Goal: Contribute content: Add original content to the website for others to see

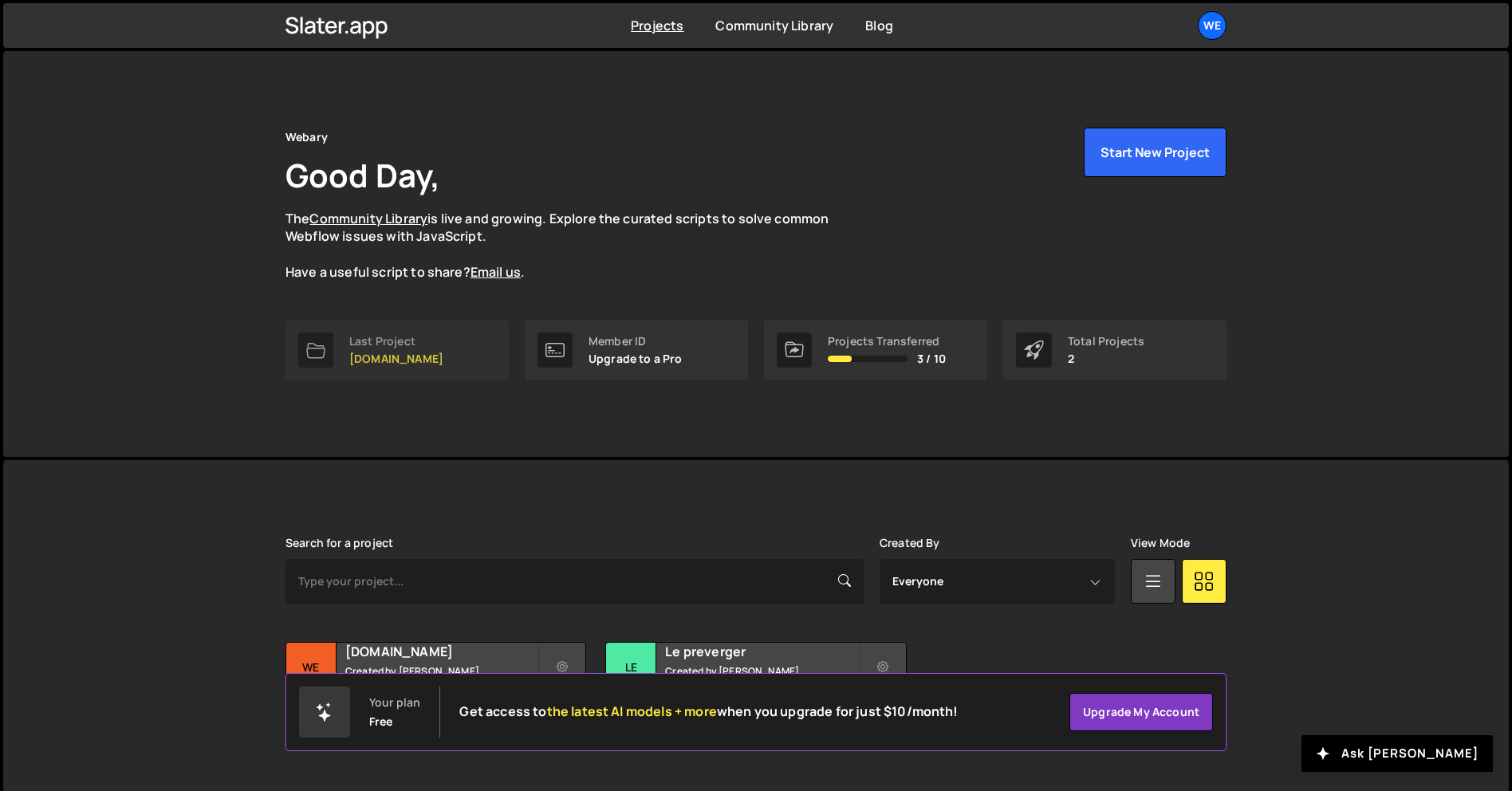
scroll to position [30, 0]
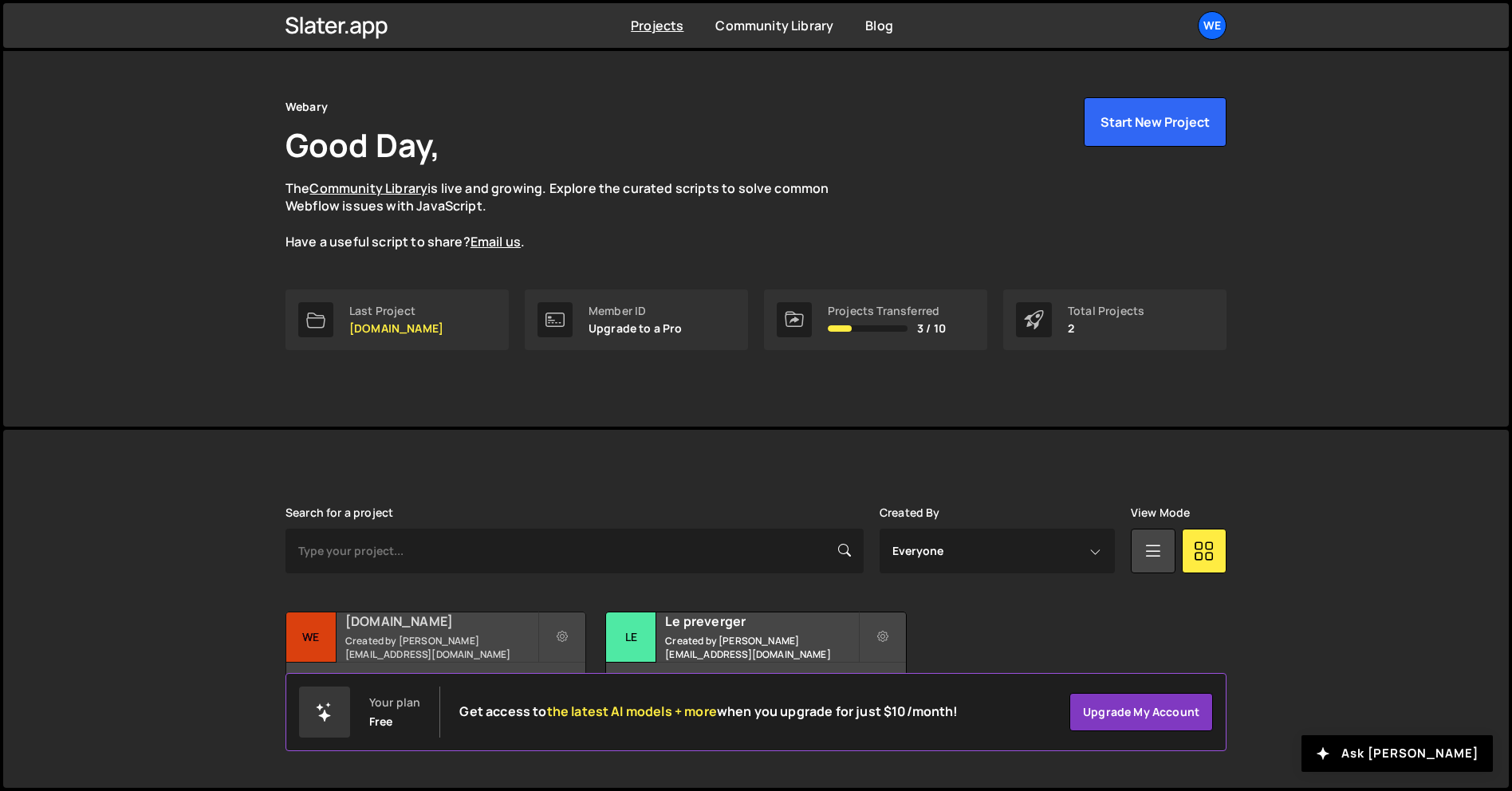
click at [470, 630] on h2 "[DOMAIN_NAME]" at bounding box center [442, 622] width 192 height 18
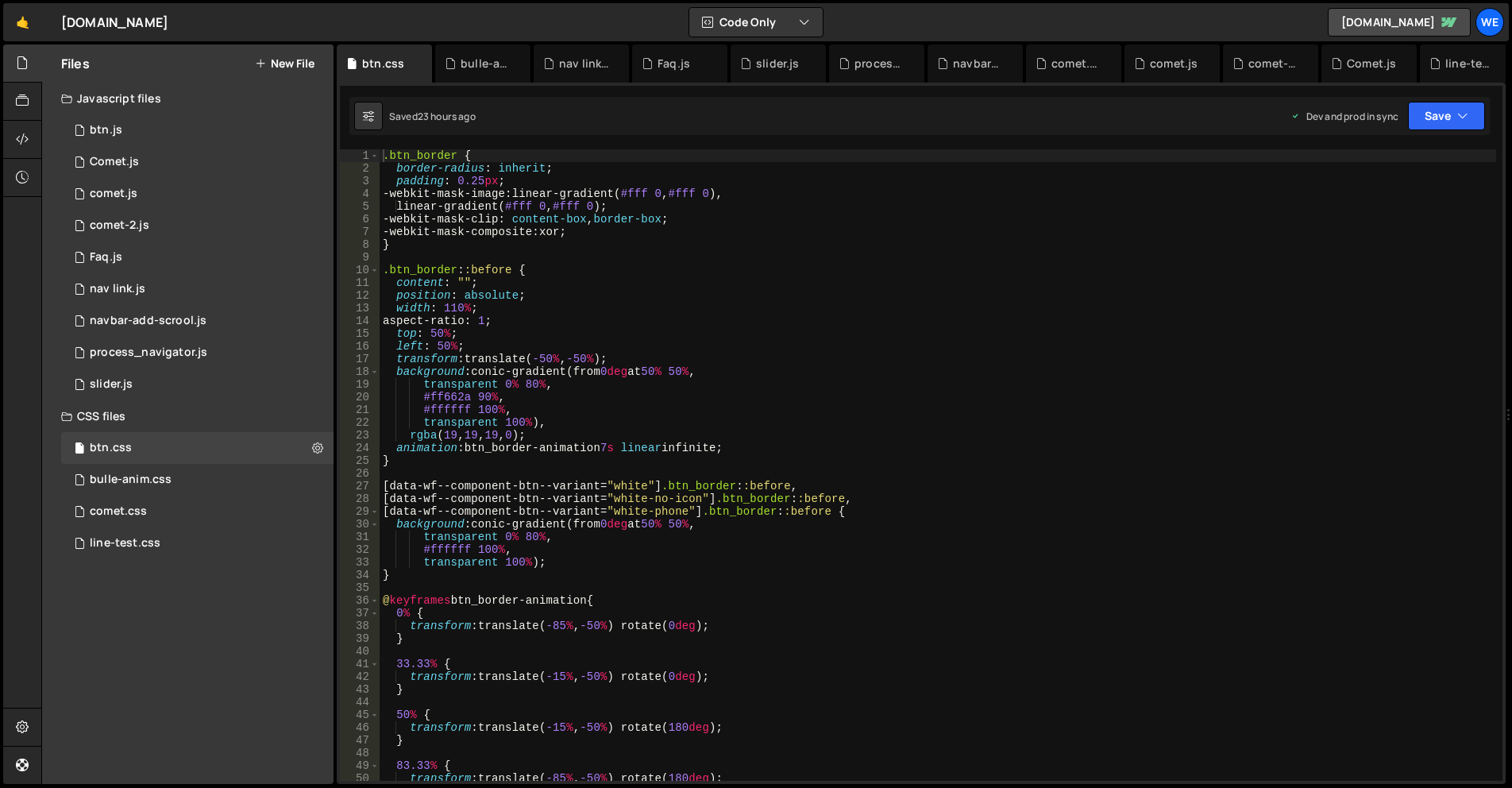
click at [293, 70] on div "Files New File" at bounding box center [188, 63] width 292 height 38
click at [293, 61] on button "New File" at bounding box center [284, 63] width 60 height 12
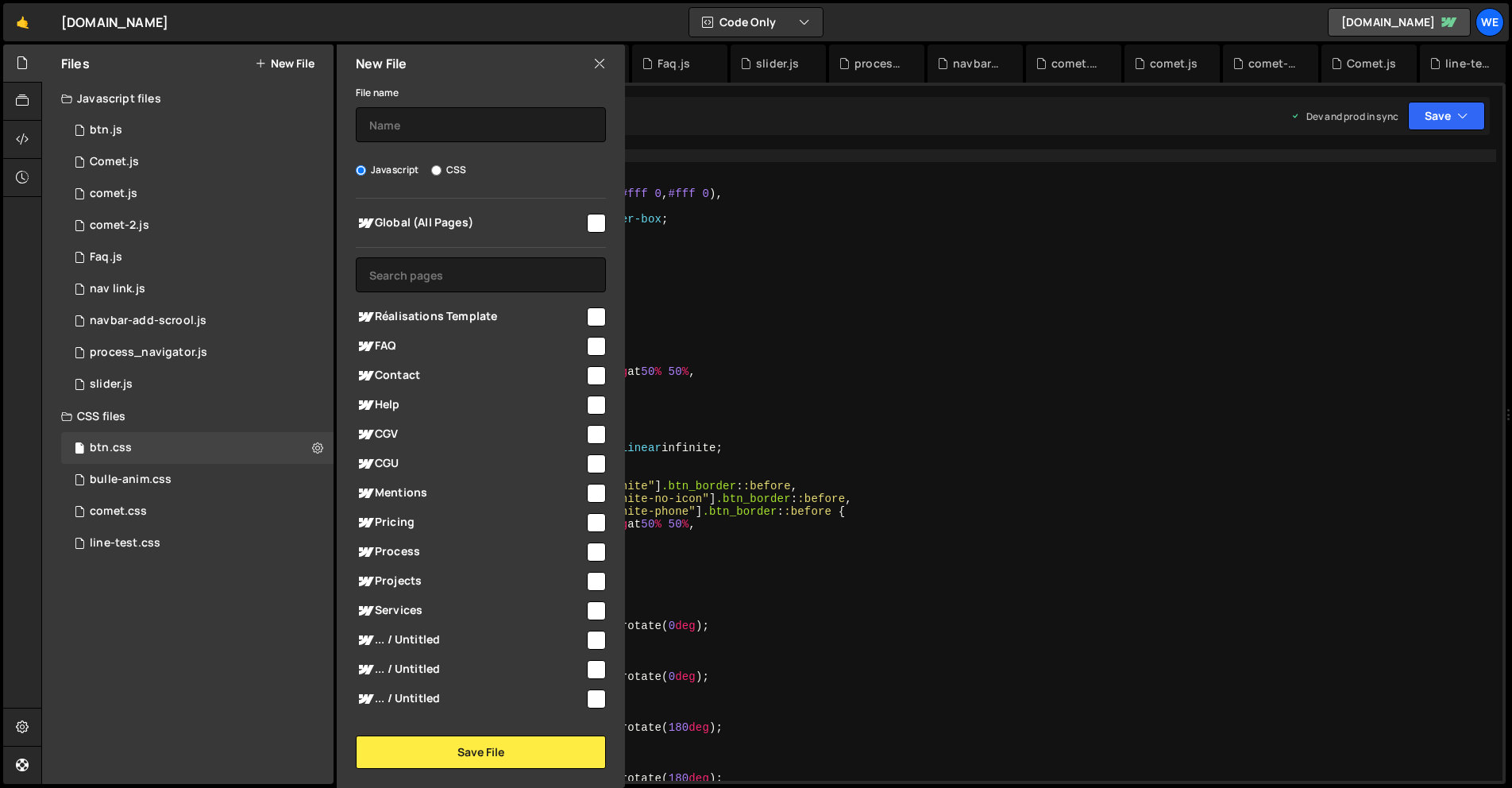
click at [443, 177] on label "CSS" at bounding box center [449, 170] width 35 height 16
click at [442, 176] on input "CSS" at bounding box center [436, 170] width 11 height 11
radio input "true"
click at [444, 126] on input "text" at bounding box center [480, 125] width 250 height 35
type input "graph-hotjar"
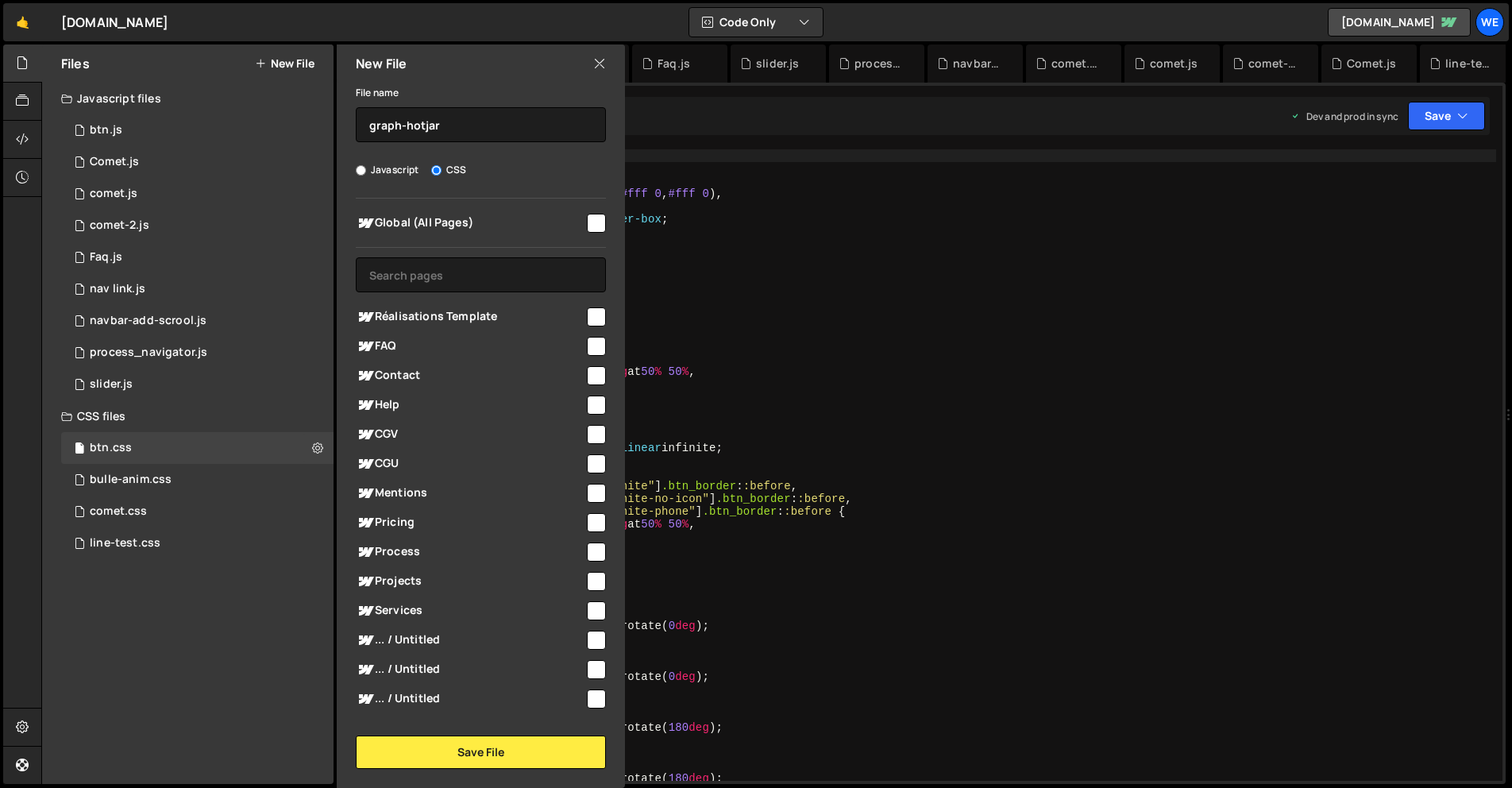
click at [594, 220] on input "checkbox" at bounding box center [596, 223] width 19 height 19
checkbox input "true"
click at [484, 755] on button "Save File" at bounding box center [480, 752] width 250 height 33
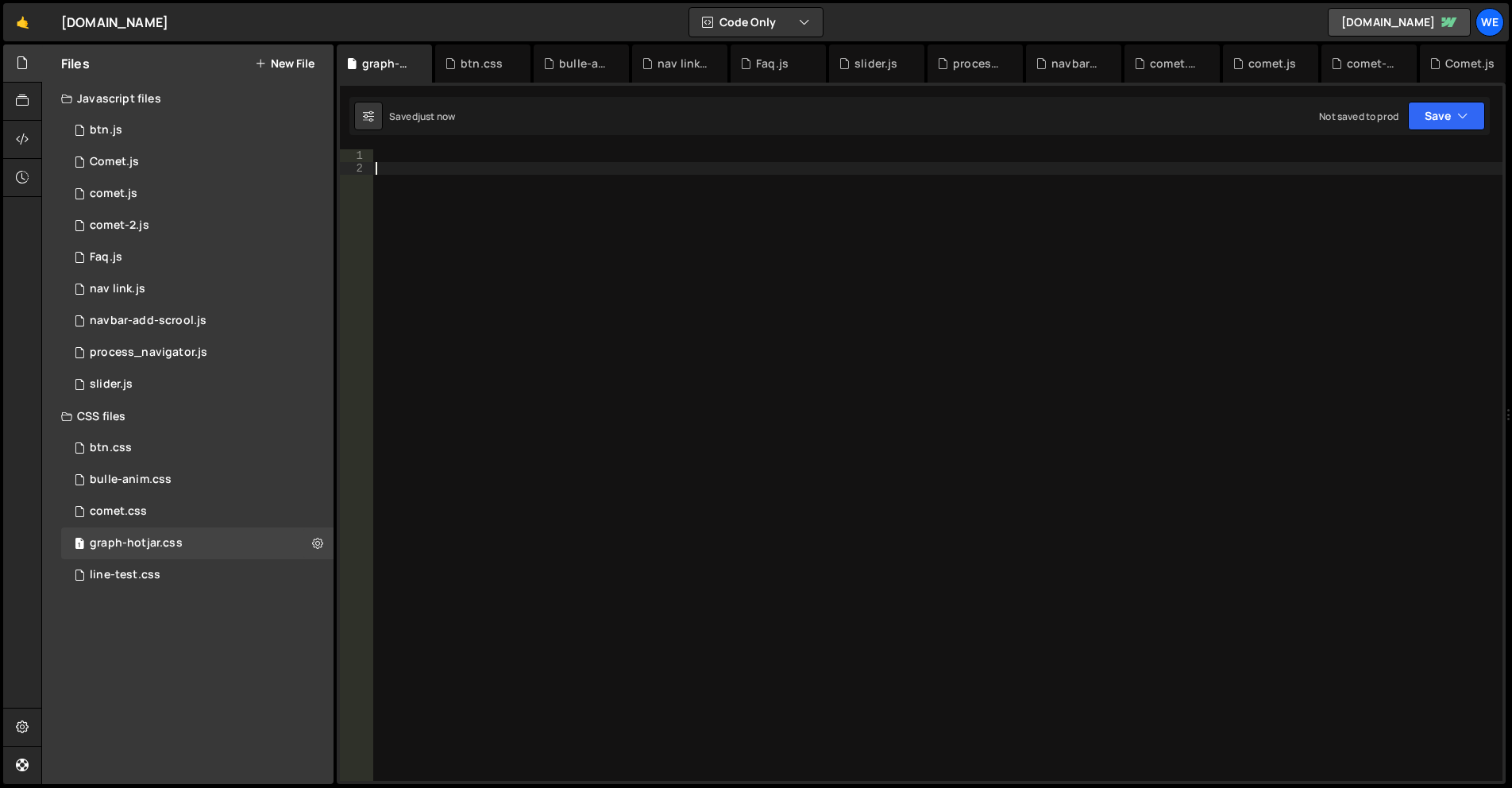
click at [726, 428] on div at bounding box center [937, 478] width 1130 height 657
paste textarea
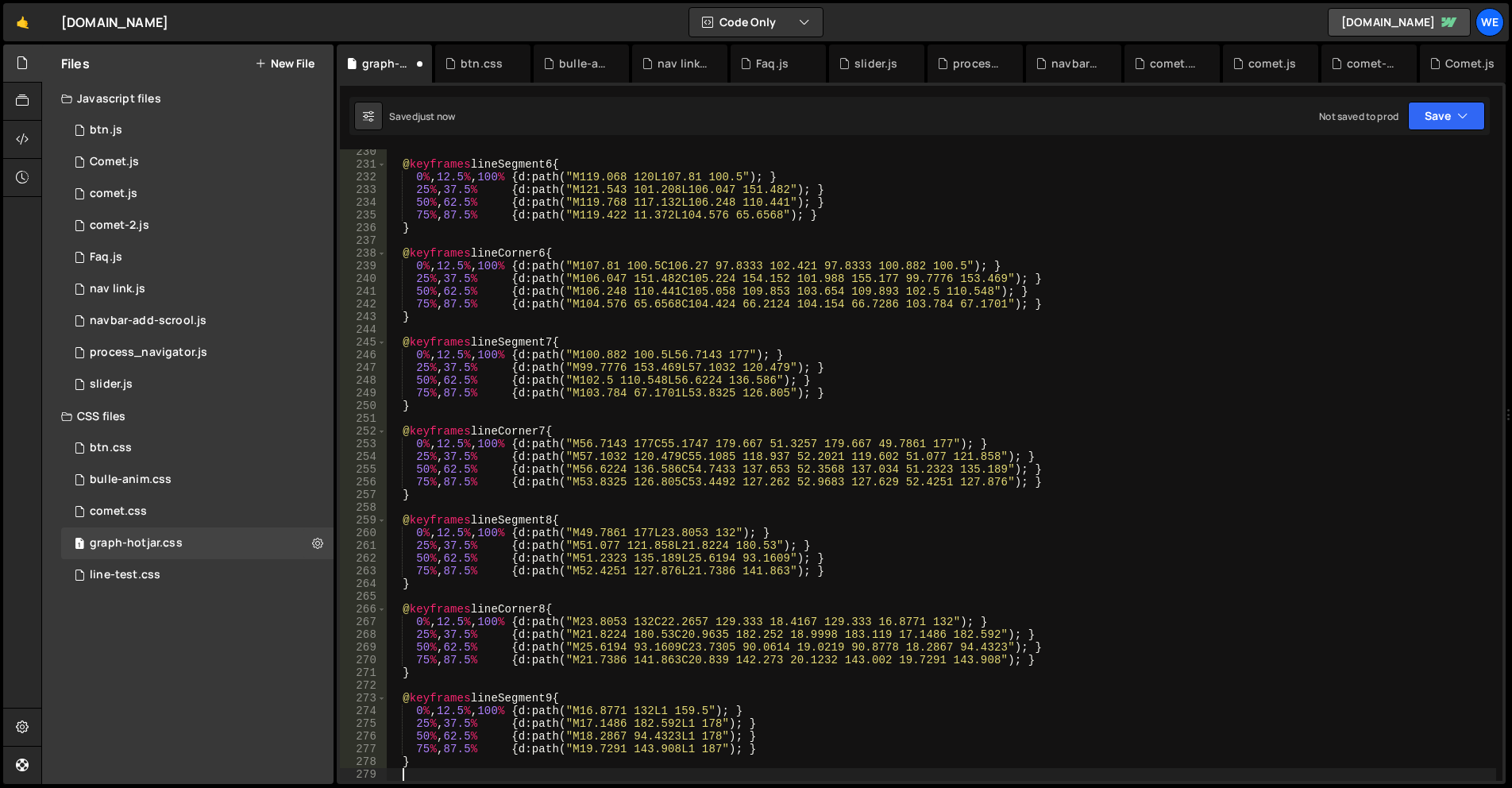
type textarea "}"
